Goal: Task Accomplishment & Management: Use online tool/utility

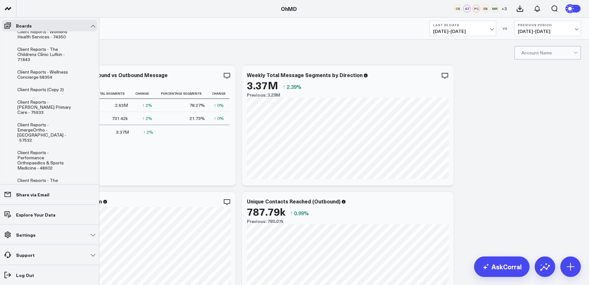
scroll to position [197, 0]
click at [44, 104] on span "Client Reports - [PERSON_NAME] Primary Care - 75933" at bounding box center [44, 108] width 54 height 16
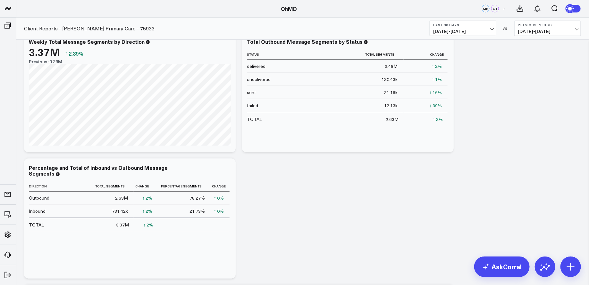
scroll to position [518, 0]
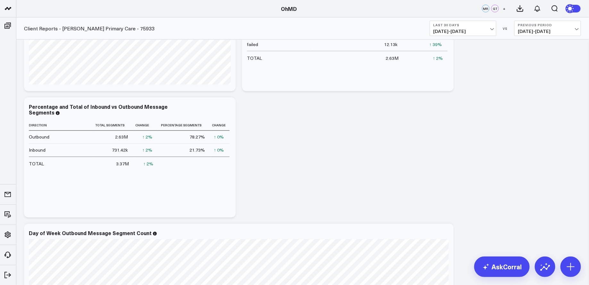
click at [484, 29] on span "[DATE] - [DATE]" at bounding box center [463, 31] width 60 height 5
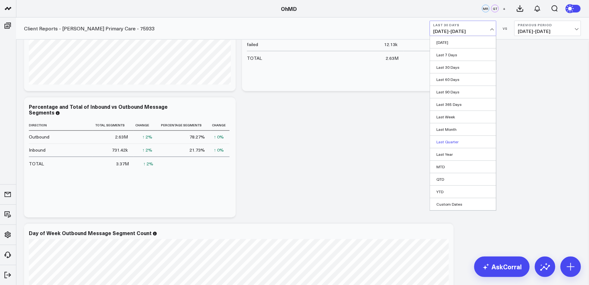
click at [463, 141] on link "Last Quarter" at bounding box center [463, 142] width 66 height 12
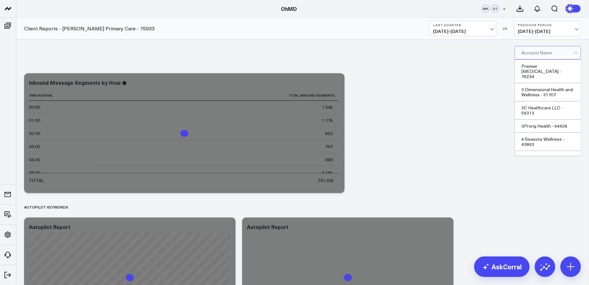
click at [567, 52] on div at bounding box center [547, 52] width 52 height 13
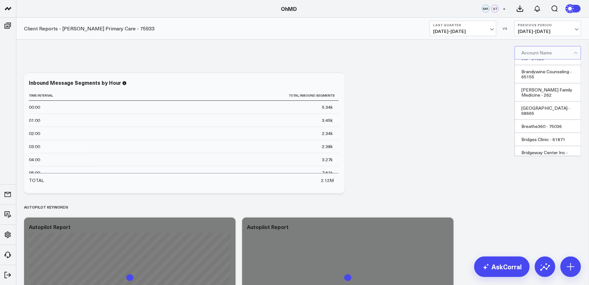
scroll to position [2687, 0]
click at [547, 239] on div "Burke Primary Care - 75933" at bounding box center [547, 248] width 66 height 18
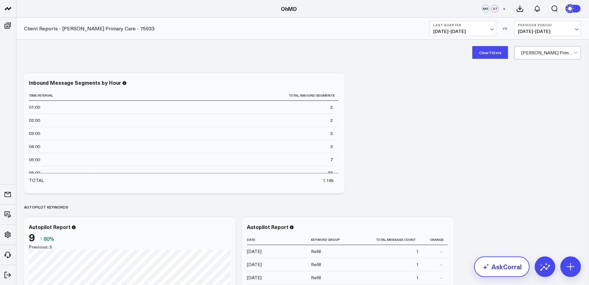
click at [508, 268] on link "AskCorral" at bounding box center [501, 267] width 55 height 21
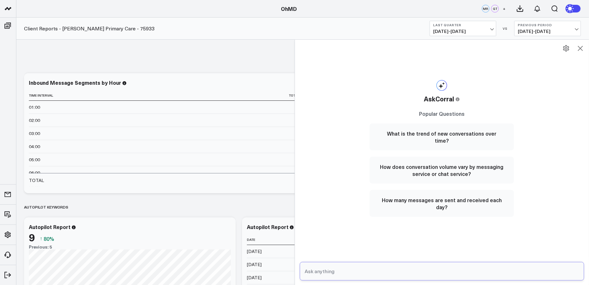
click at [380, 269] on input "text" at bounding box center [436, 272] width 267 height 12
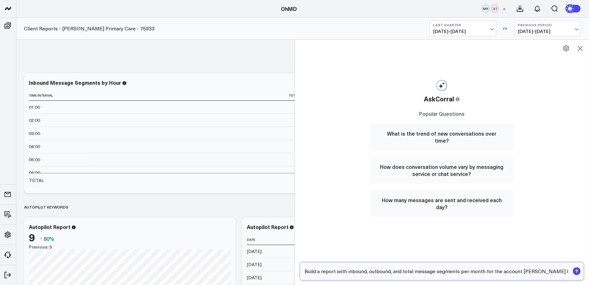
drag, startPoint x: 366, startPoint y: 272, endPoint x: 295, endPoint y: 274, distance: 71.2
click at [295, 274] on div "AskCorral This feature is experimental, yet powerful. Always check your answers…" at bounding box center [441, 162] width 294 height 246
click at [332, 272] on input "Build a report with inbound, outbound, and total message segments per month for…" at bounding box center [436, 272] width 267 height 12
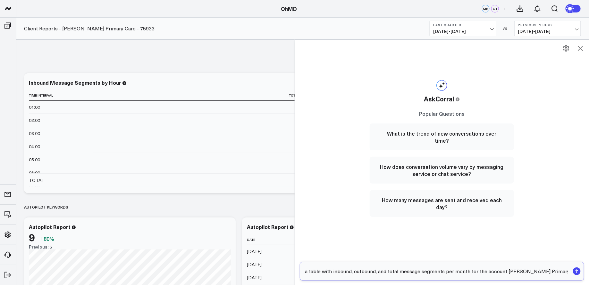
drag, startPoint x: 484, startPoint y: 271, endPoint x: 574, endPoint y: 268, distance: 90.1
click at [574, 268] on form "Build a table with inbound, outbound, and total message segments per month for …" at bounding box center [442, 271] width 284 height 19
type input "Build a table with inbound, outbound, and total message segments per month for …"
click at [577, 270] on rect "submit" at bounding box center [576, 272] width 8 height 8
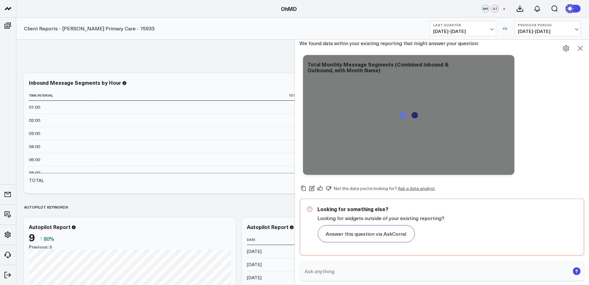
scroll to position [38, 0]
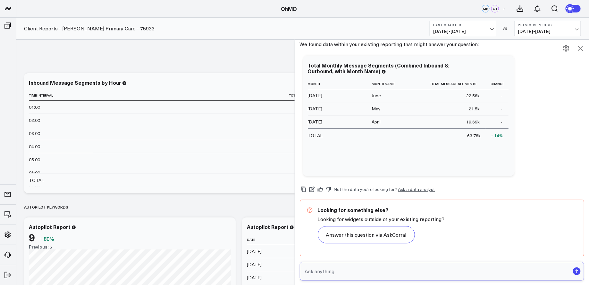
click at [364, 273] on input "text" at bounding box center [436, 272] width 267 height 12
type input "Add a separate column for inbound, outbound, and total message segments"
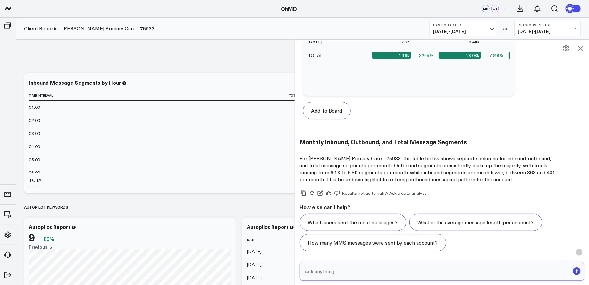
scroll to position [476, 0]
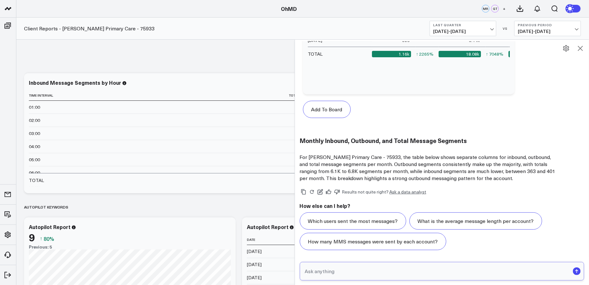
click at [396, 272] on input "text" at bounding box center [436, 272] width 267 height 12
type input "Remove the horizontal row for TOTAL"
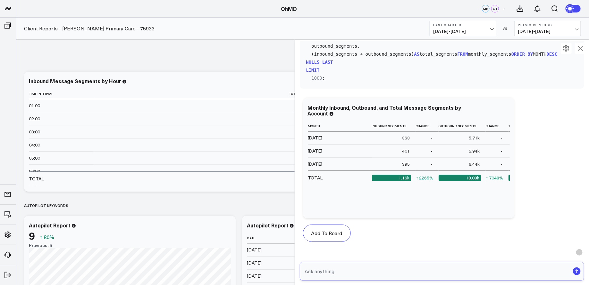
scroll to position [330, 0]
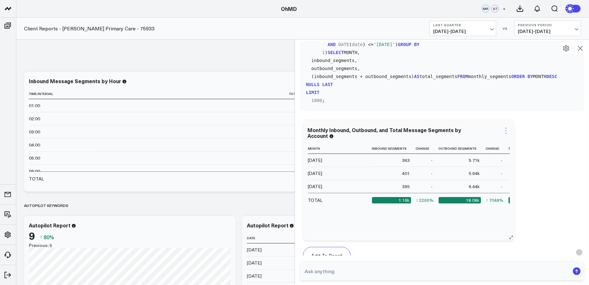
click at [505, 131] on icon at bounding box center [505, 130] width 1 height 1
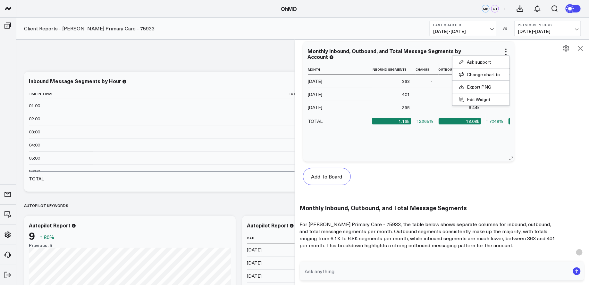
scroll to position [414, 0]
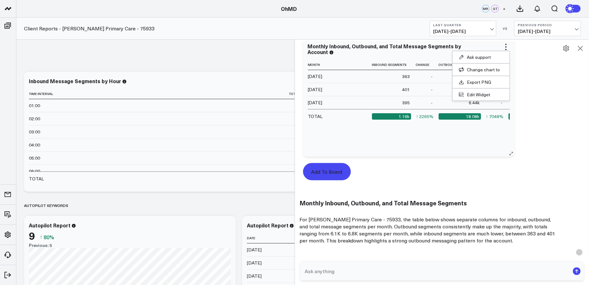
click at [322, 170] on button "Add To Board" at bounding box center [327, 171] width 48 height 17
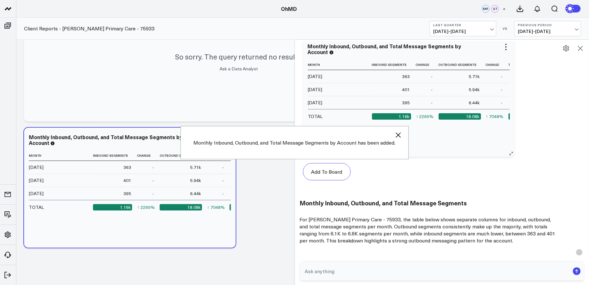
scroll to position [1793, 0]
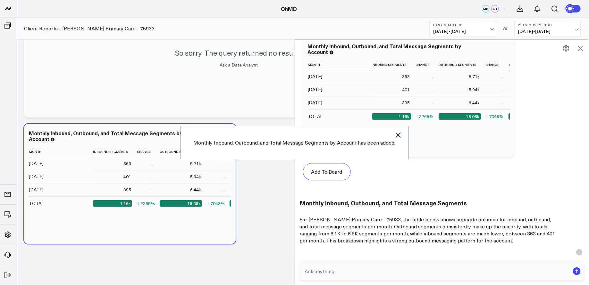
click at [583, 48] on icon at bounding box center [580, 49] width 8 height 8
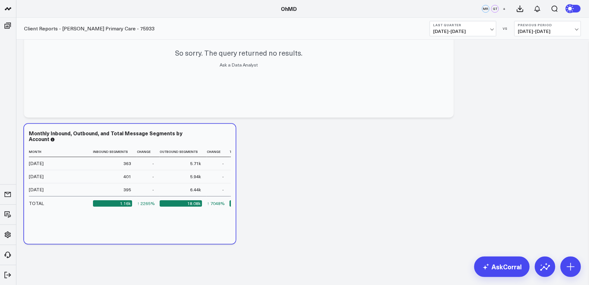
click at [487, 24] on b "Last Quarter" at bounding box center [463, 25] width 60 height 4
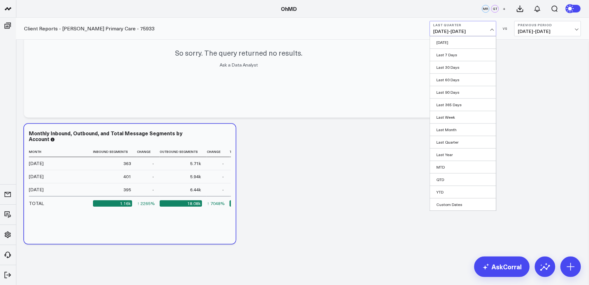
click at [439, 191] on link "YTD" at bounding box center [463, 192] width 66 height 12
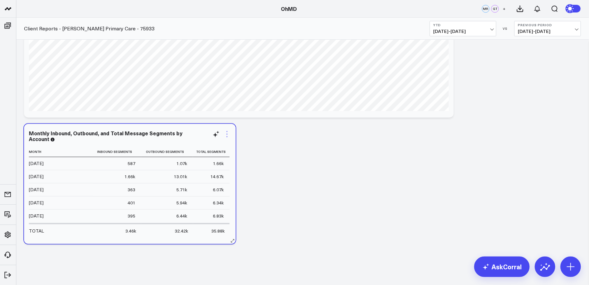
click at [228, 136] on icon at bounding box center [227, 134] width 8 height 8
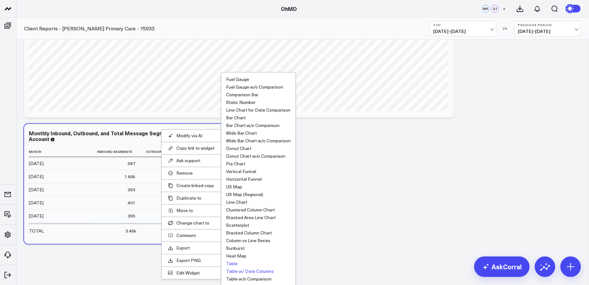
click at [261, 270] on button "Table w/ Date Columns" at bounding box center [250, 271] width 48 height 4
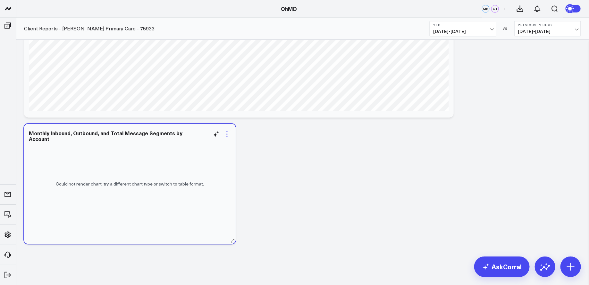
click at [227, 130] on icon at bounding box center [227, 134] width 8 height 8
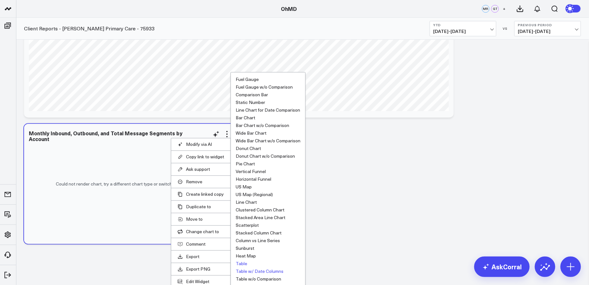
click at [243, 263] on button "Table" at bounding box center [241, 264] width 12 height 4
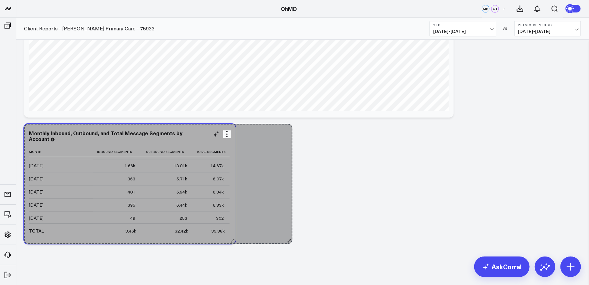
scroll to position [5, 0]
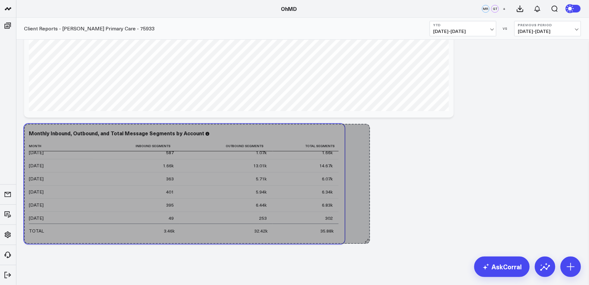
drag, startPoint x: 233, startPoint y: 241, endPoint x: 367, endPoint y: 236, distance: 134.3
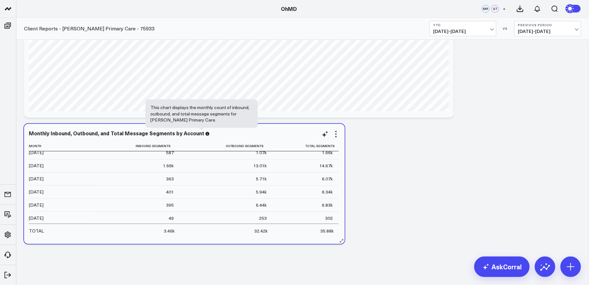
click at [205, 134] on icon at bounding box center [207, 134] width 4 height 4
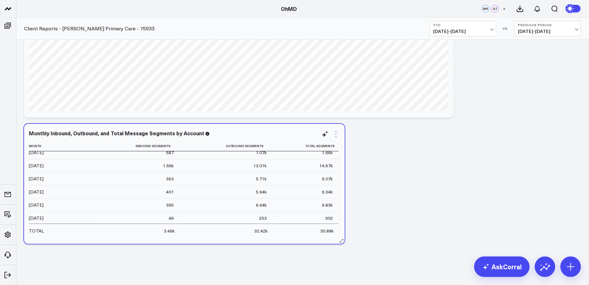
click at [337, 133] on icon at bounding box center [336, 134] width 8 height 8
click at [163, 132] on div "Monthly Inbound, Outbound, and Total Message Segments by Account" at bounding box center [119, 133] width 181 height 7
click at [190, 134] on div "Monthly Inbound, Outbound, and Total Message Segments by Account" at bounding box center [119, 133] width 181 height 7
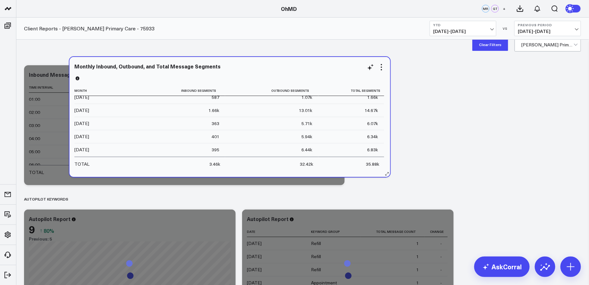
scroll to position [0, 0]
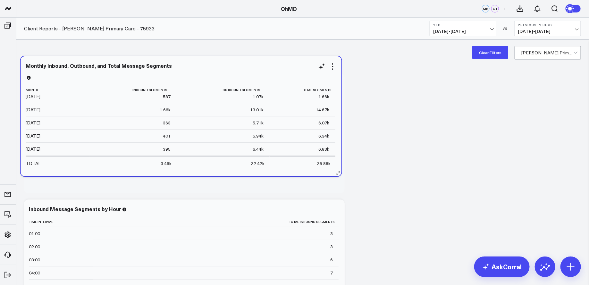
drag, startPoint x: 245, startPoint y: 133, endPoint x: 242, endPoint y: 65, distance: 67.7
click at [242, 65] on div "Monthly Inbound, Outbound, and Total Message Segments" at bounding box center [181, 71] width 311 height 17
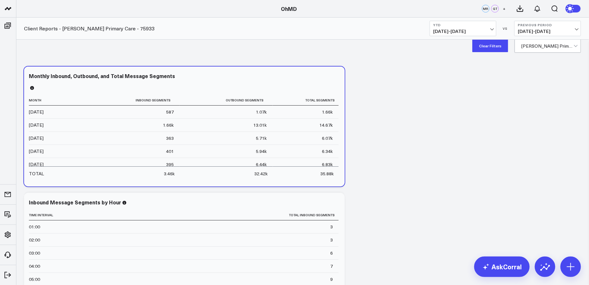
scroll to position [7, 0]
click at [334, 76] on icon at bounding box center [336, 77] width 8 height 8
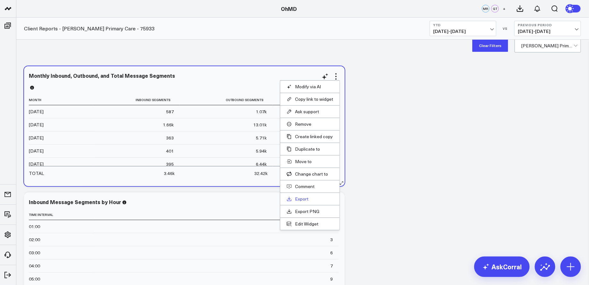
click at [303, 196] on link "Export" at bounding box center [309, 199] width 46 height 6
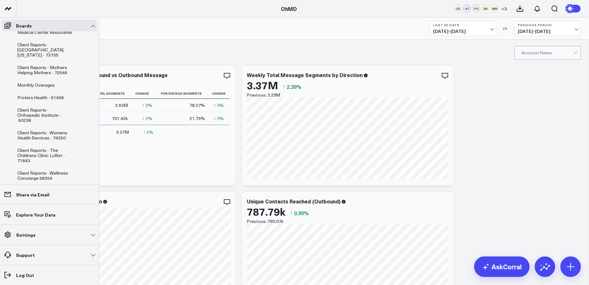
scroll to position [96, 0]
click at [24, 114] on span "Client Reports - Orthopedic Institute - 60238" at bounding box center [39, 116] width 44 height 16
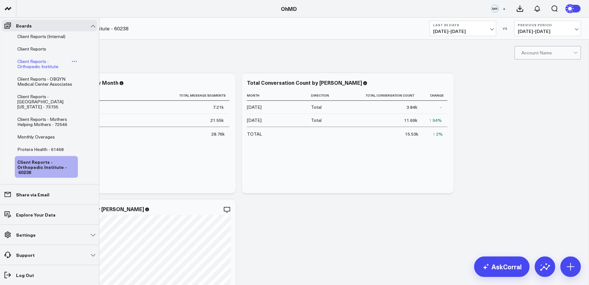
scroll to position [46, 0]
click at [30, 59] on span "Client Reports - Orthopedic Institute" at bounding box center [37, 62] width 41 height 11
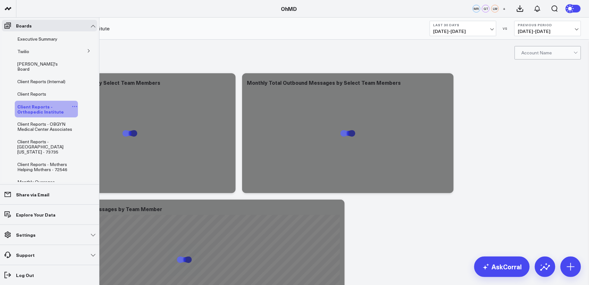
click at [72, 104] on icon at bounding box center [75, 107] width 6 height 6
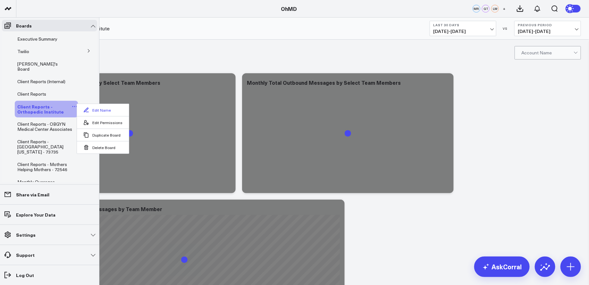
click at [90, 111] on button "Edit Name" at bounding box center [103, 110] width 52 height 12
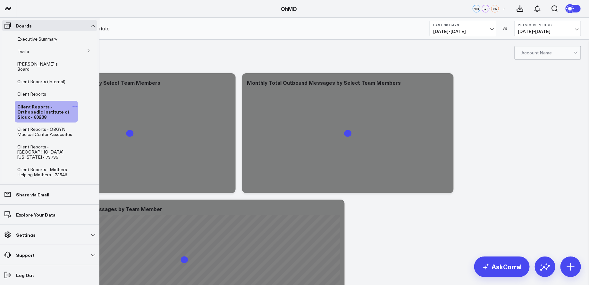
scroll to position [0, 0]
click at [85, 113] on li "Client Reports - Orthopedic Institute of Sioux - 60238" at bounding box center [49, 112] width 95 height 22
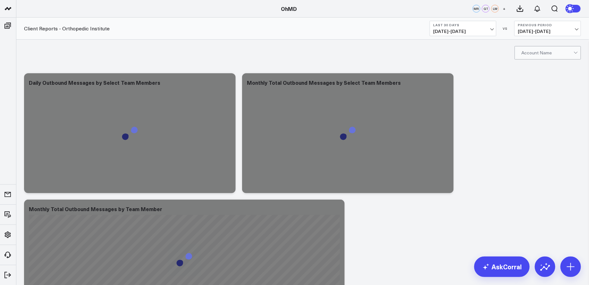
click at [153, 45] on div "Account Name" at bounding box center [302, 53] width 572 height 26
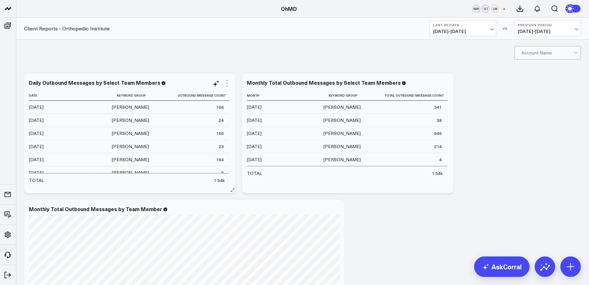
scroll to position [2, 0]
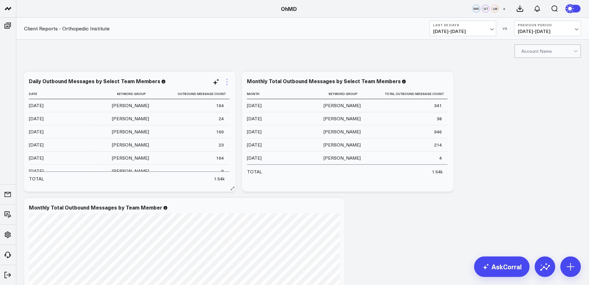
click at [228, 81] on icon at bounding box center [227, 82] width 8 height 8
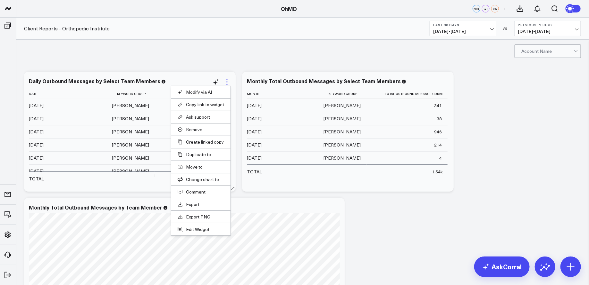
scroll to position [0, 0]
click at [198, 231] on button "Edit Widget" at bounding box center [200, 231] width 46 height 6
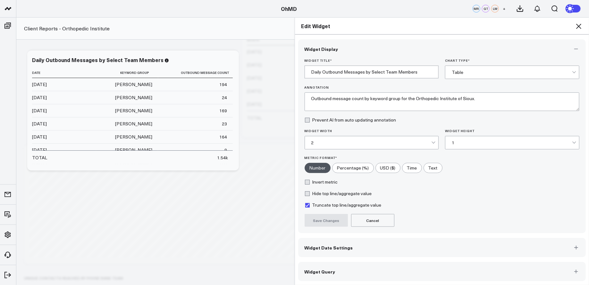
scroll to position [68, 0]
click at [474, 268] on button "Widget Query" at bounding box center [442, 271] width 288 height 19
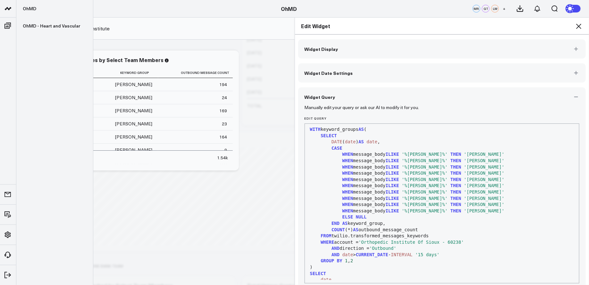
scroll to position [73, 0]
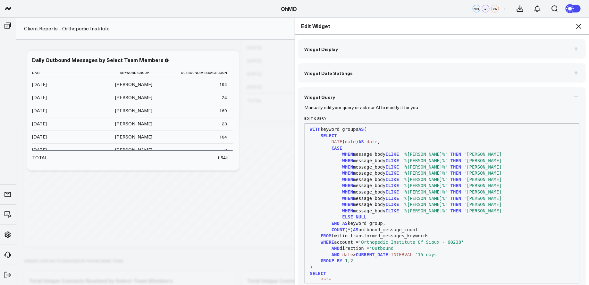
click at [579, 24] on icon at bounding box center [578, 26] width 8 height 8
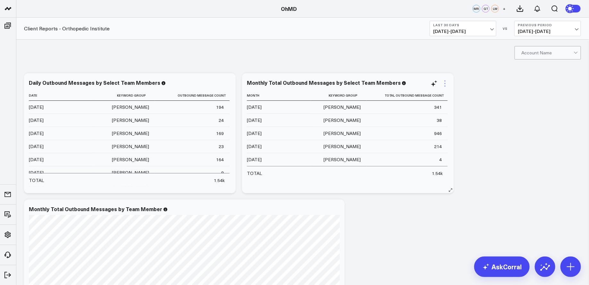
click at [444, 82] on icon at bounding box center [445, 84] width 8 height 8
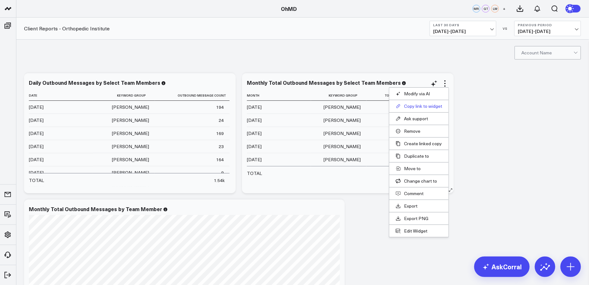
click at [408, 105] on button "Copy link to widget" at bounding box center [418, 106] width 46 height 6
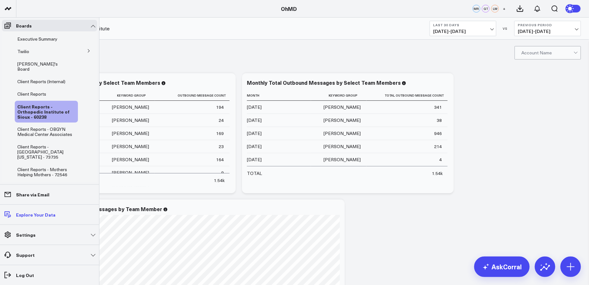
click at [37, 216] on p "Explore Your Data" at bounding box center [35, 214] width 39 height 5
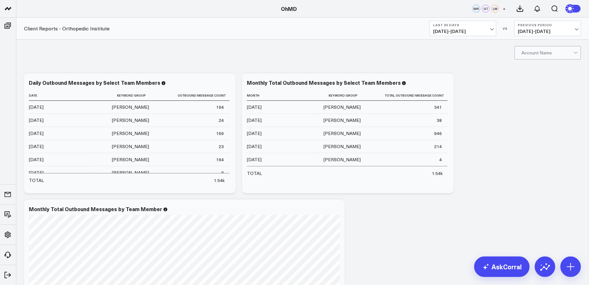
click at [395, 59] on div "Account Name" at bounding box center [302, 53] width 572 height 26
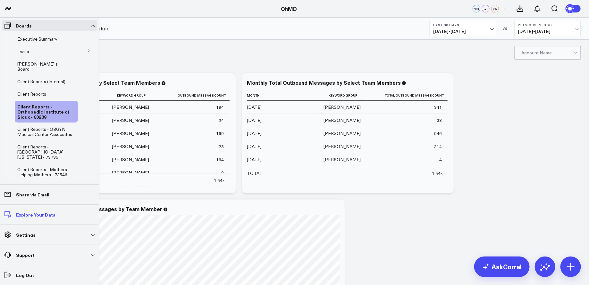
click at [36, 216] on p "Explore Your Data" at bounding box center [35, 214] width 39 height 5
